Goal: Use online tool/utility: Utilize a website feature to perform a specific function

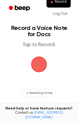
click at [36, 66] on span "button" at bounding box center [39, 64] width 22 height 22
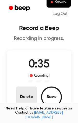
click at [18, 101] on button "Delete" at bounding box center [26, 97] width 21 height 21
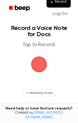
click at [39, 65] on span "button" at bounding box center [39, 64] width 24 height 24
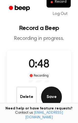
click at [46, 100] on button "Save" at bounding box center [51, 97] width 21 height 21
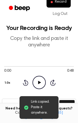
click at [36, 82] on icon "Play Audio" at bounding box center [39, 82] width 13 height 13
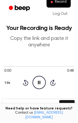
click at [40, 81] on icon "Pause Audio" at bounding box center [39, 82] width 13 height 13
click at [39, 80] on icon "Play Audio" at bounding box center [39, 82] width 13 height 13
click at [3, 66] on span at bounding box center [2, 66] width 4 height 4
click at [5, 66] on div at bounding box center [39, 66] width 70 height 4
click at [44, 81] on icon "Pause Audio" at bounding box center [39, 82] width 13 height 13
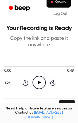
click at [43, 81] on icon "Play Audio" at bounding box center [39, 82] width 13 height 13
click at [63, 101] on button "Copy" at bounding box center [66, 105] width 15 height 10
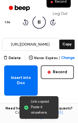
scroll to position [71, 0]
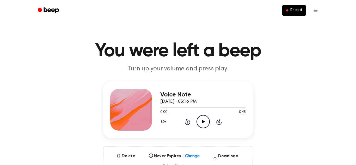
click at [207, 122] on icon "Play Audio" at bounding box center [202, 121] width 13 height 13
